Goal: Find specific page/section: Find specific page/section

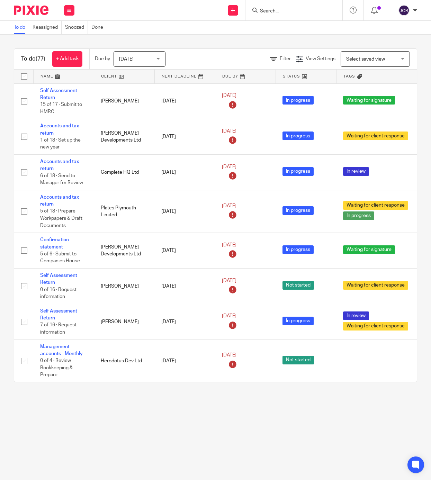
click at [265, 9] on input "Search" at bounding box center [290, 11] width 62 height 6
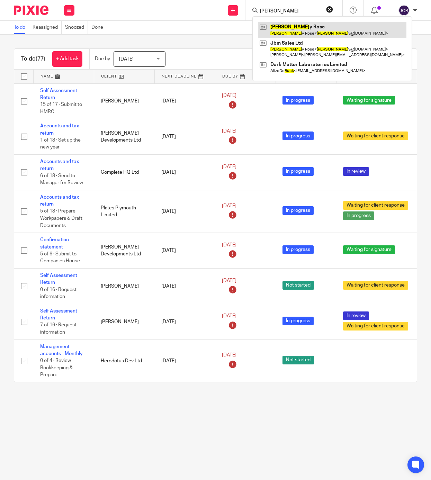
type input "beck"
click at [279, 30] on link at bounding box center [332, 30] width 148 height 16
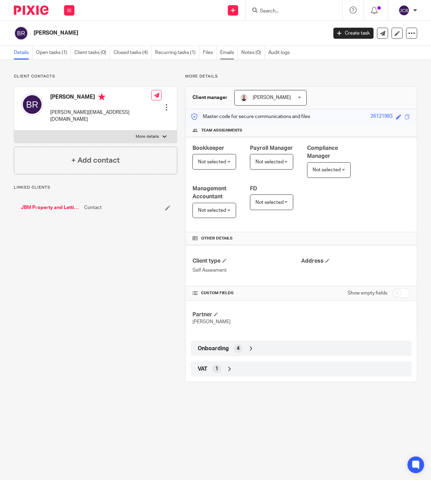
click at [222, 52] on link "Emails" at bounding box center [229, 52] width 18 height 13
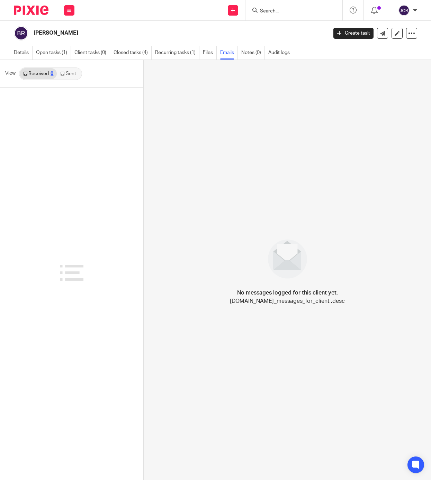
click at [71, 75] on link "Sent" at bounding box center [69, 73] width 24 height 11
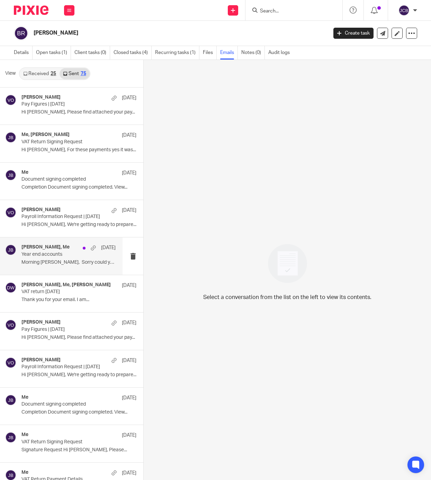
click at [55, 250] on h4 "[PERSON_NAME], Me" at bounding box center [45, 247] width 48 height 6
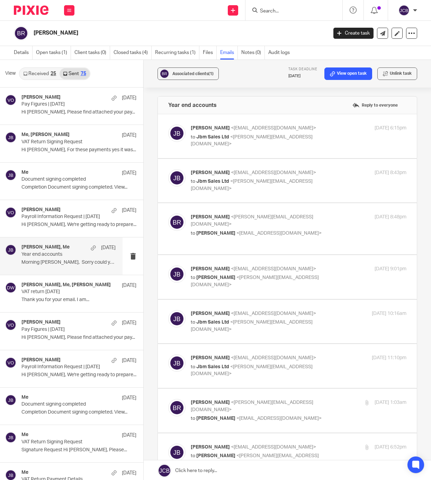
click at [314, 180] on p "to Jbm Sales Ltd <[PERSON_NAME][EMAIL_ADDRESS][DOMAIN_NAME]>" at bounding box center [263, 185] width 144 height 14
checkbox input "true"
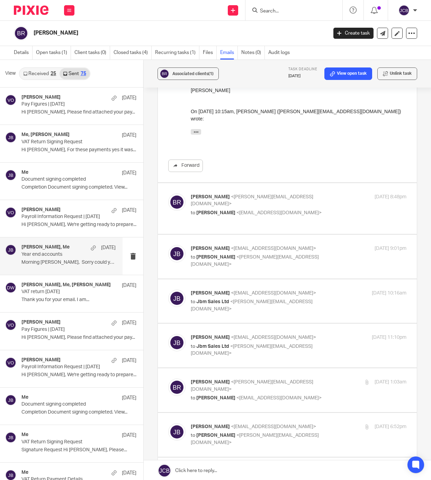
scroll to position [311, 0]
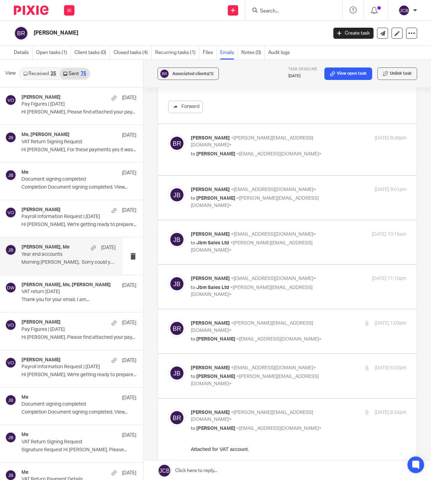
click at [286, 139] on p "[PERSON_NAME] <[PERSON_NAME][EMAIL_ADDRESS][DOMAIN_NAME]>" at bounding box center [263, 142] width 144 height 14
checkbox input "true"
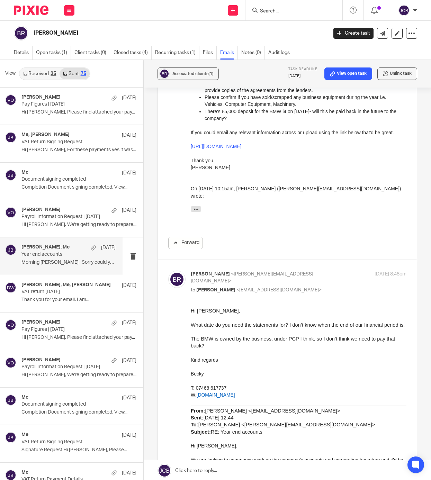
scroll to position [208, 0]
